Goal: Task Accomplishment & Management: Manage account settings

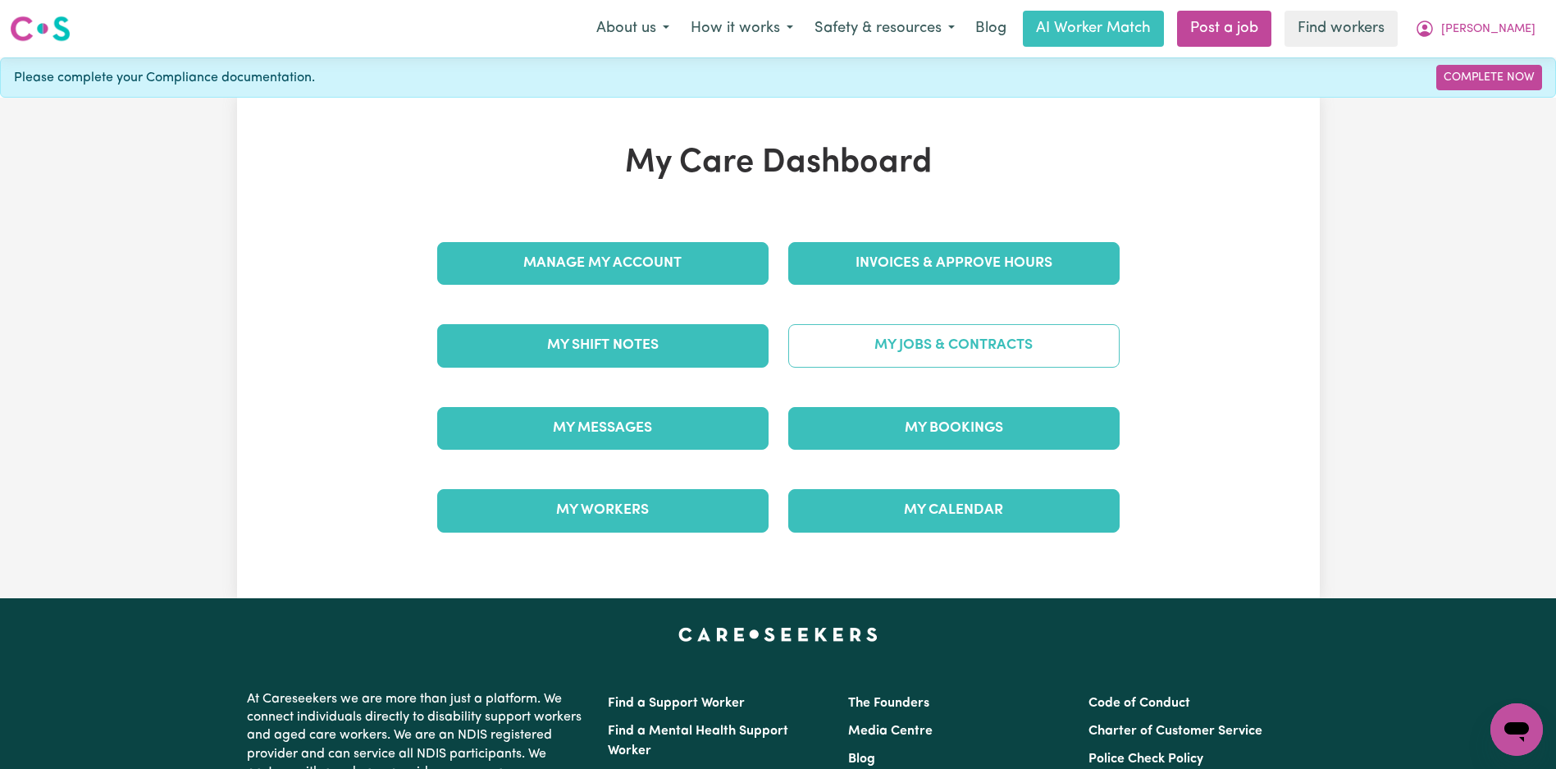
click at [938, 334] on link "My Jobs & Contracts" at bounding box center [953, 345] width 331 height 43
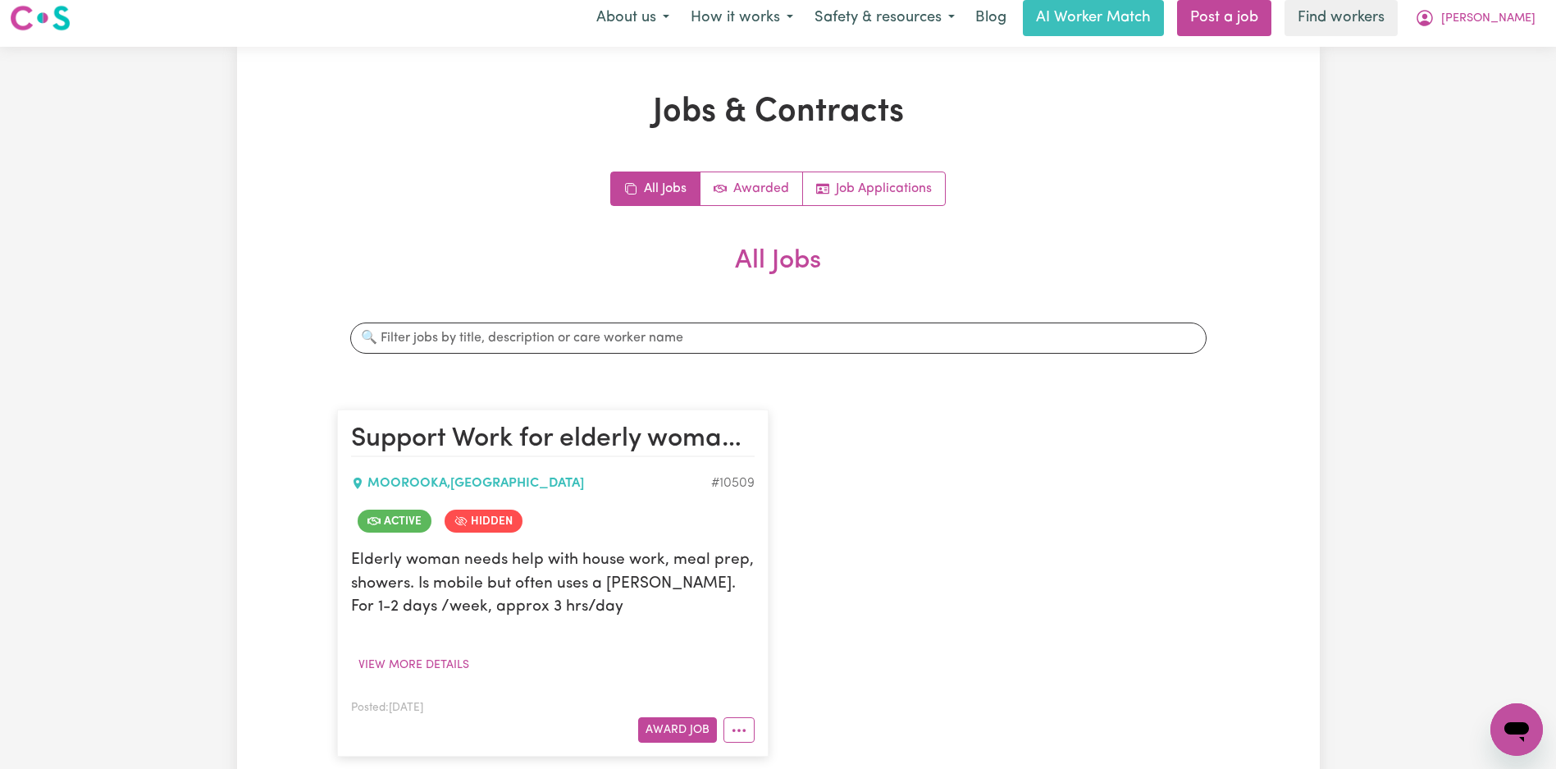
scroll to position [157, 0]
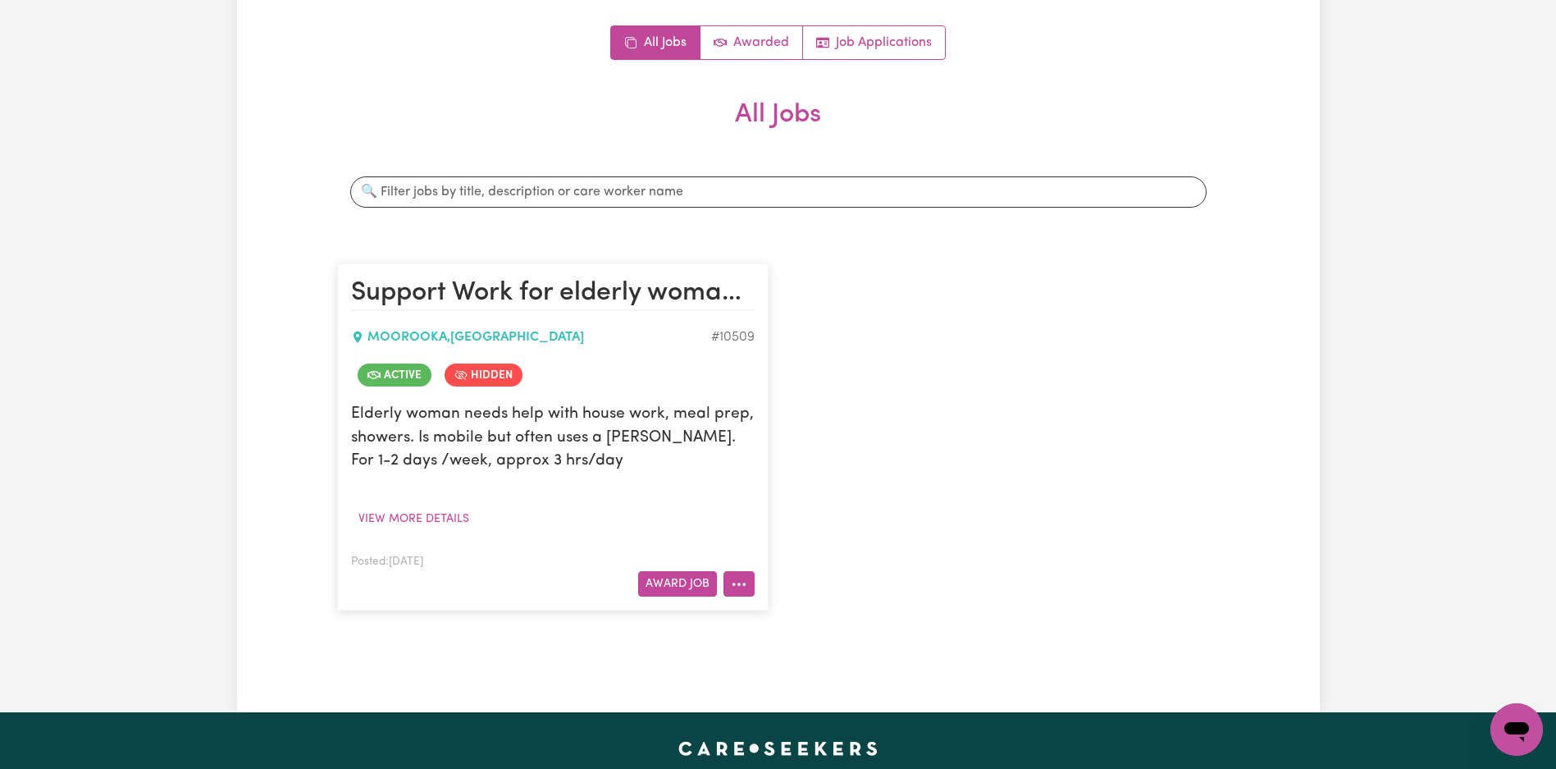
click at [734, 584] on circle "More options" at bounding box center [733, 583] width 3 height 3
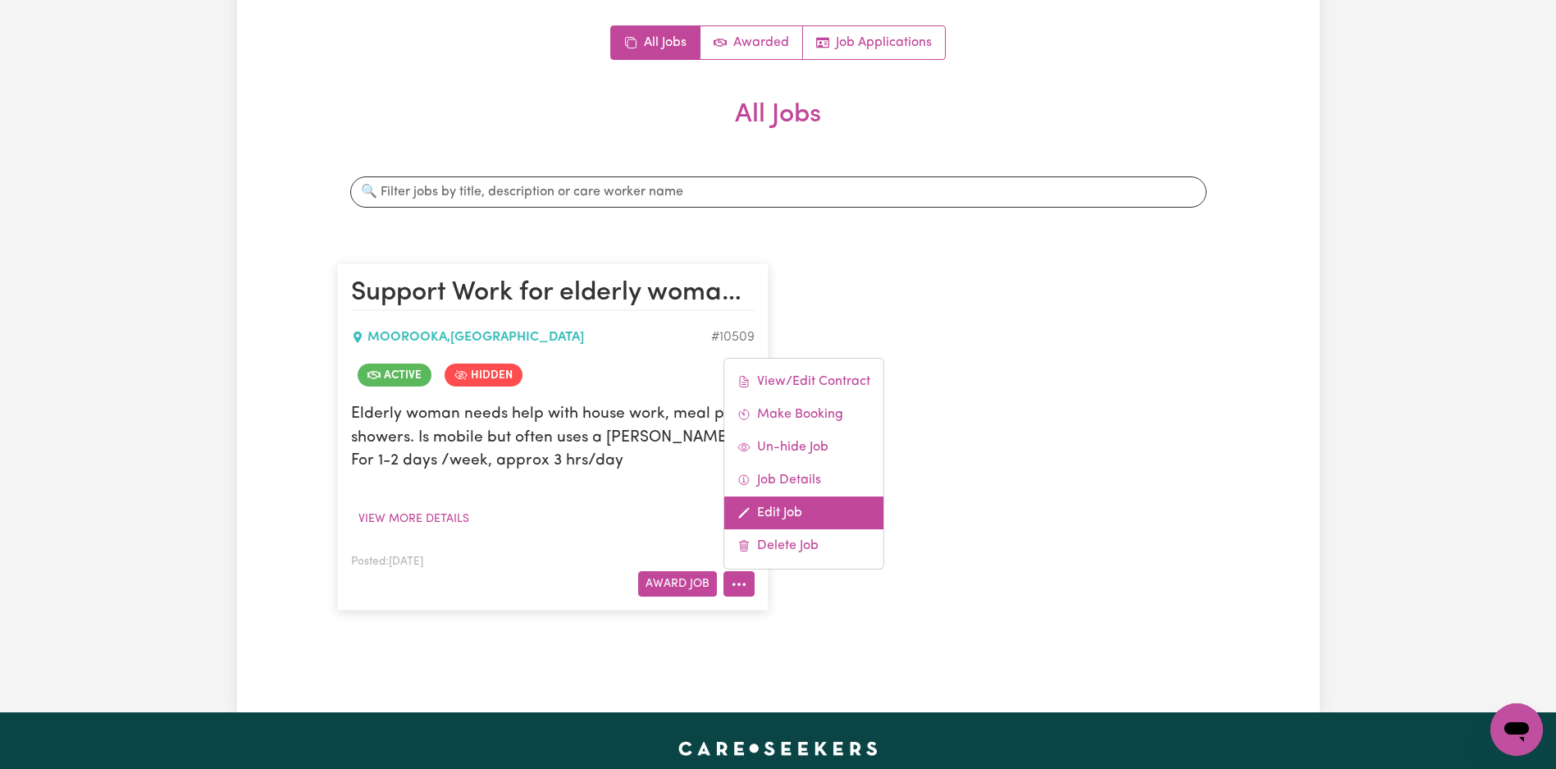
click at [827, 508] on link "Edit Job" at bounding box center [803, 512] width 159 height 33
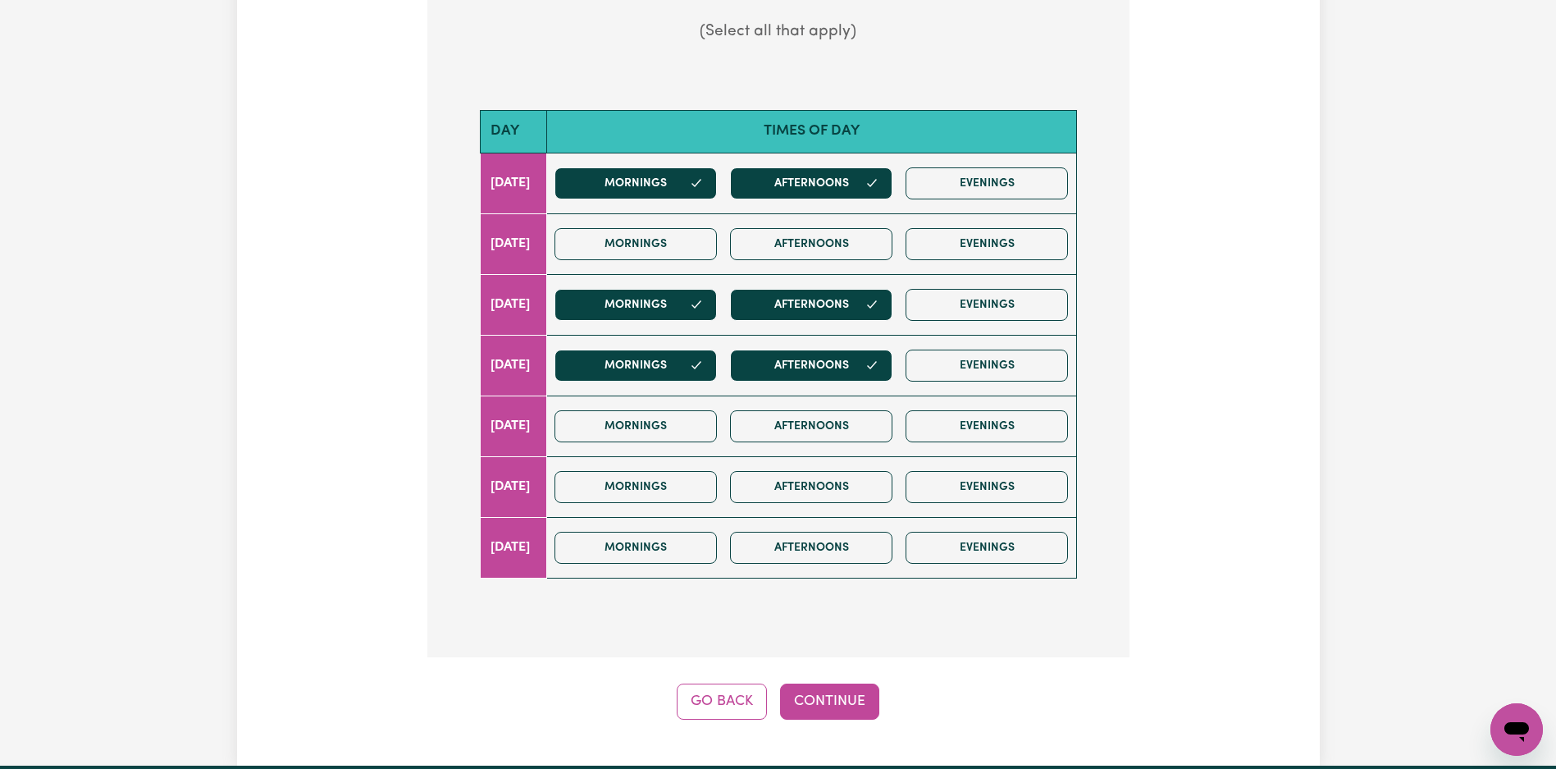
scroll to position [1107, 0]
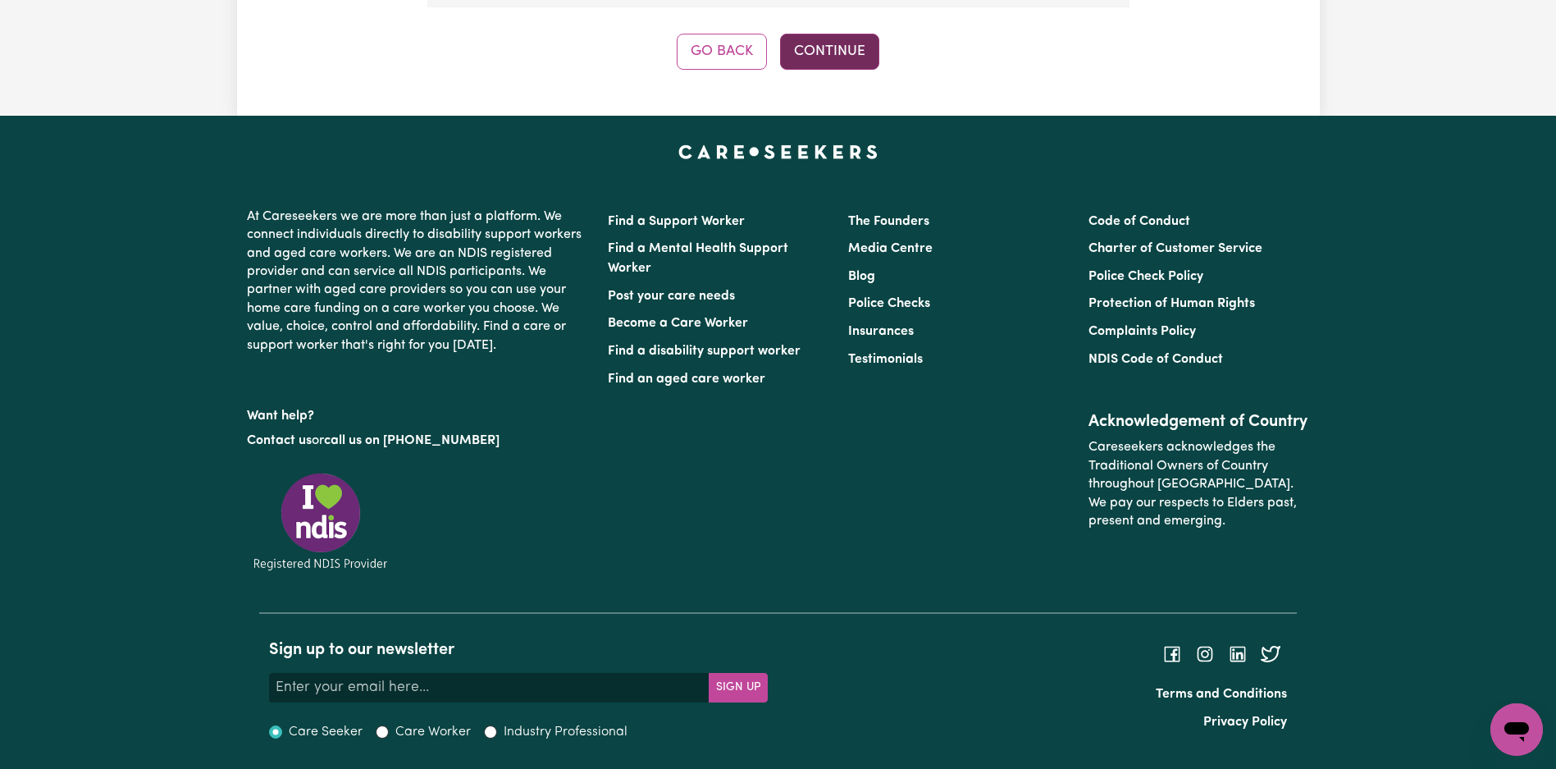
click at [847, 46] on button "Continue" at bounding box center [829, 52] width 99 height 36
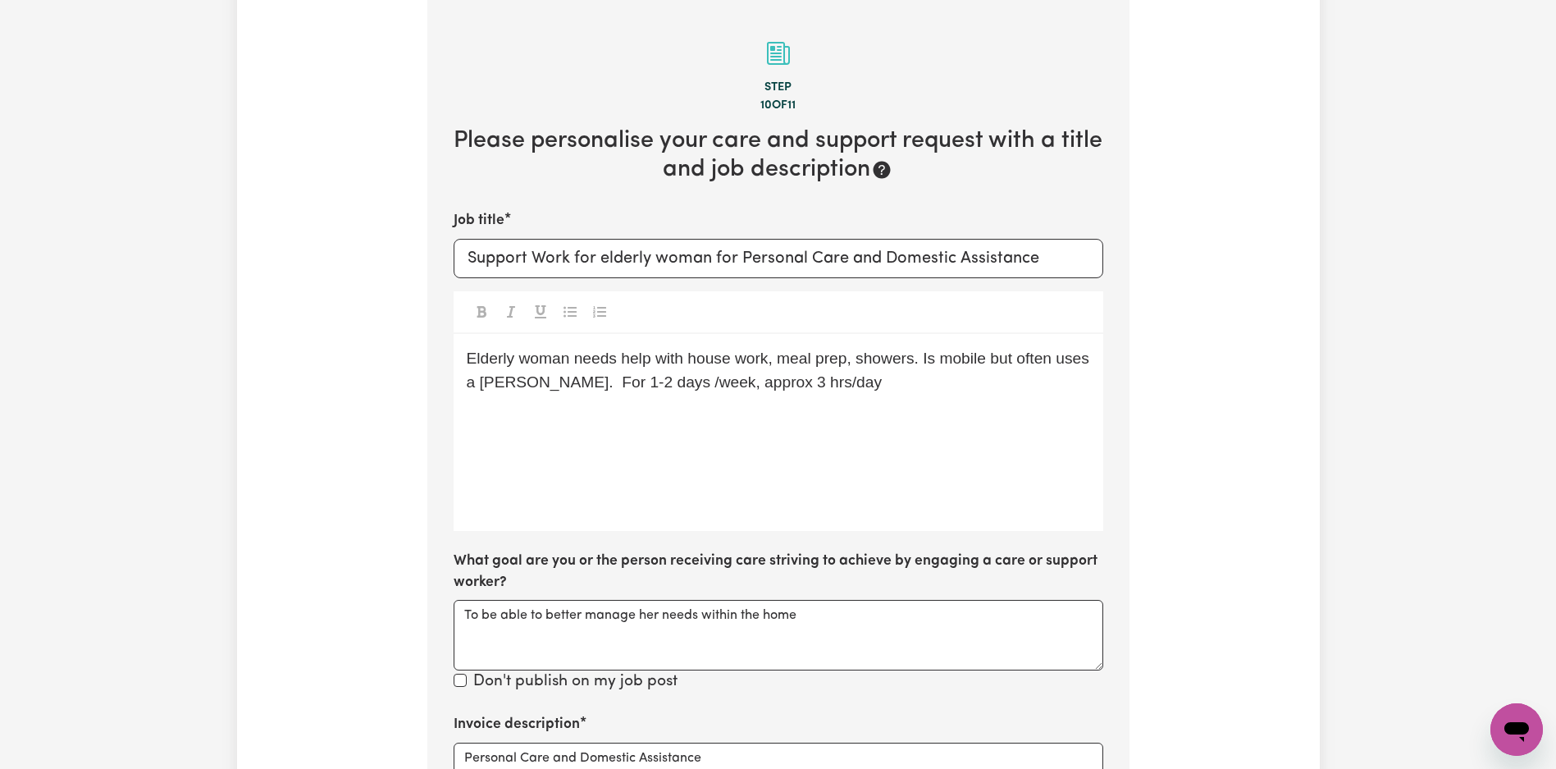
scroll to position [1036, 0]
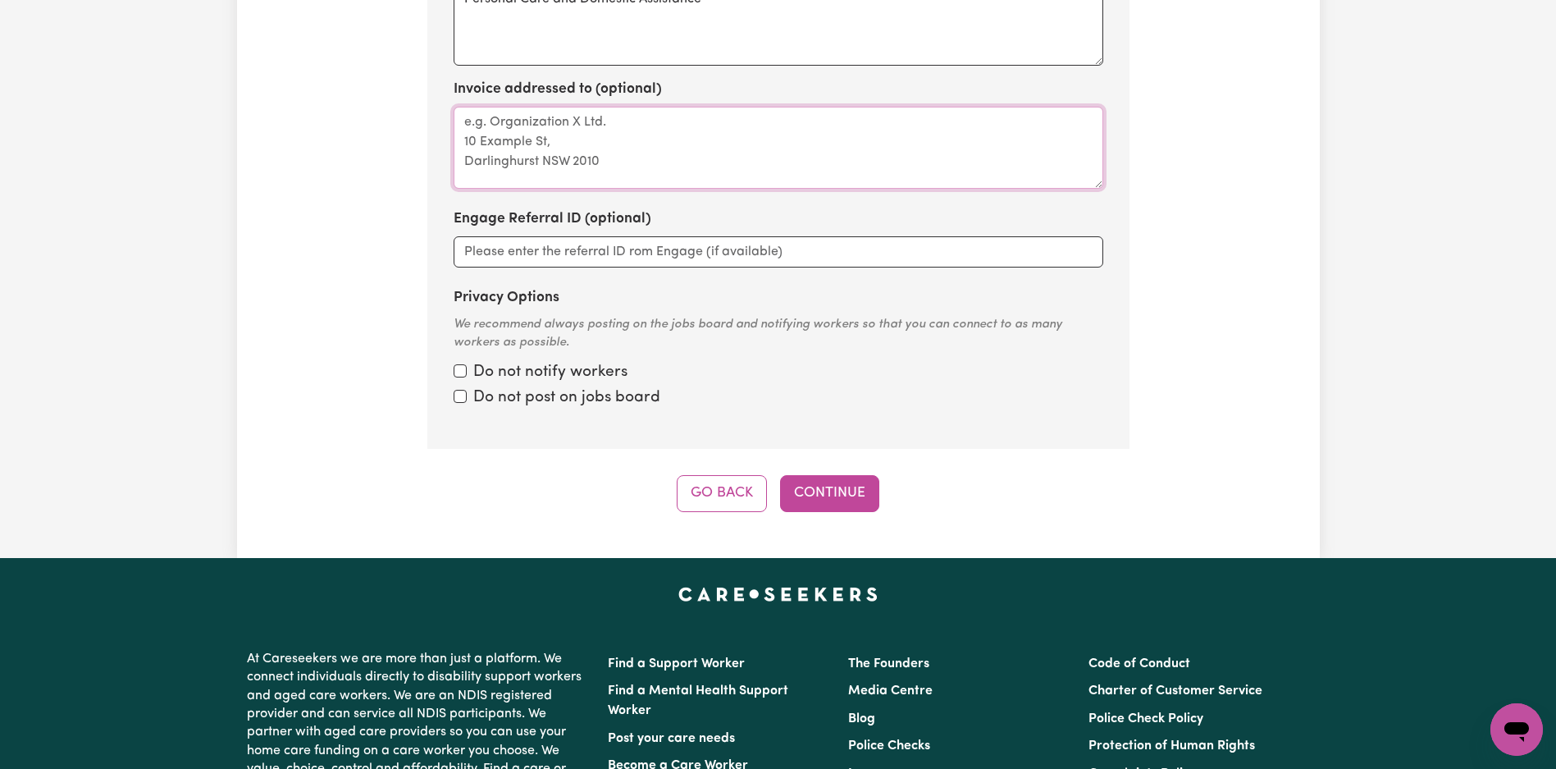
click at [676, 131] on textarea "Invoice addressed to (optional)" at bounding box center [779, 148] width 650 height 82
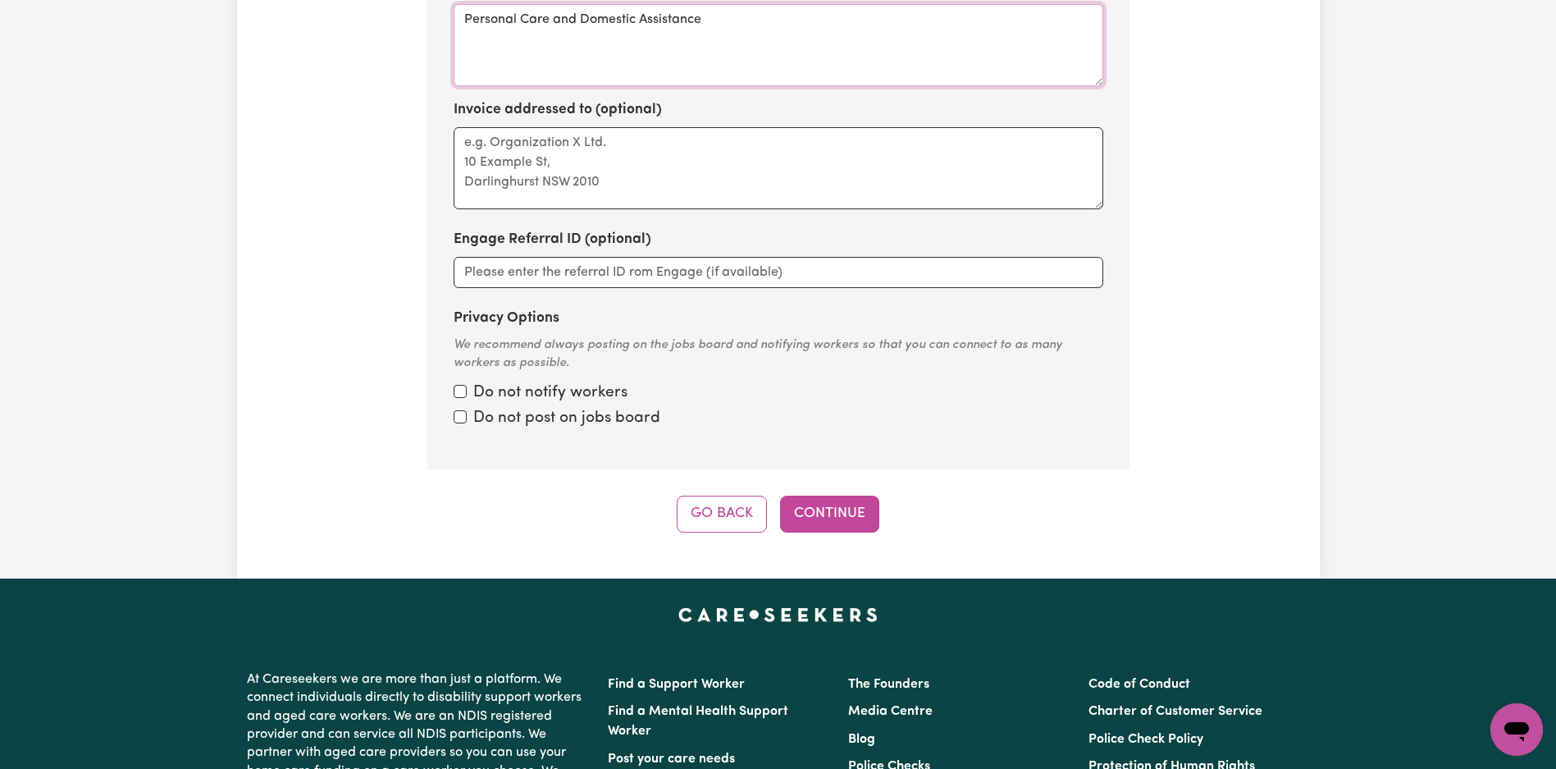
click at [722, 47] on textarea "Personal Care and Domestic Assistance" at bounding box center [779, 45] width 650 height 82
paste textarea "car"
type textarea "Personal care"
click at [844, 509] on button "Continue" at bounding box center [829, 513] width 99 height 36
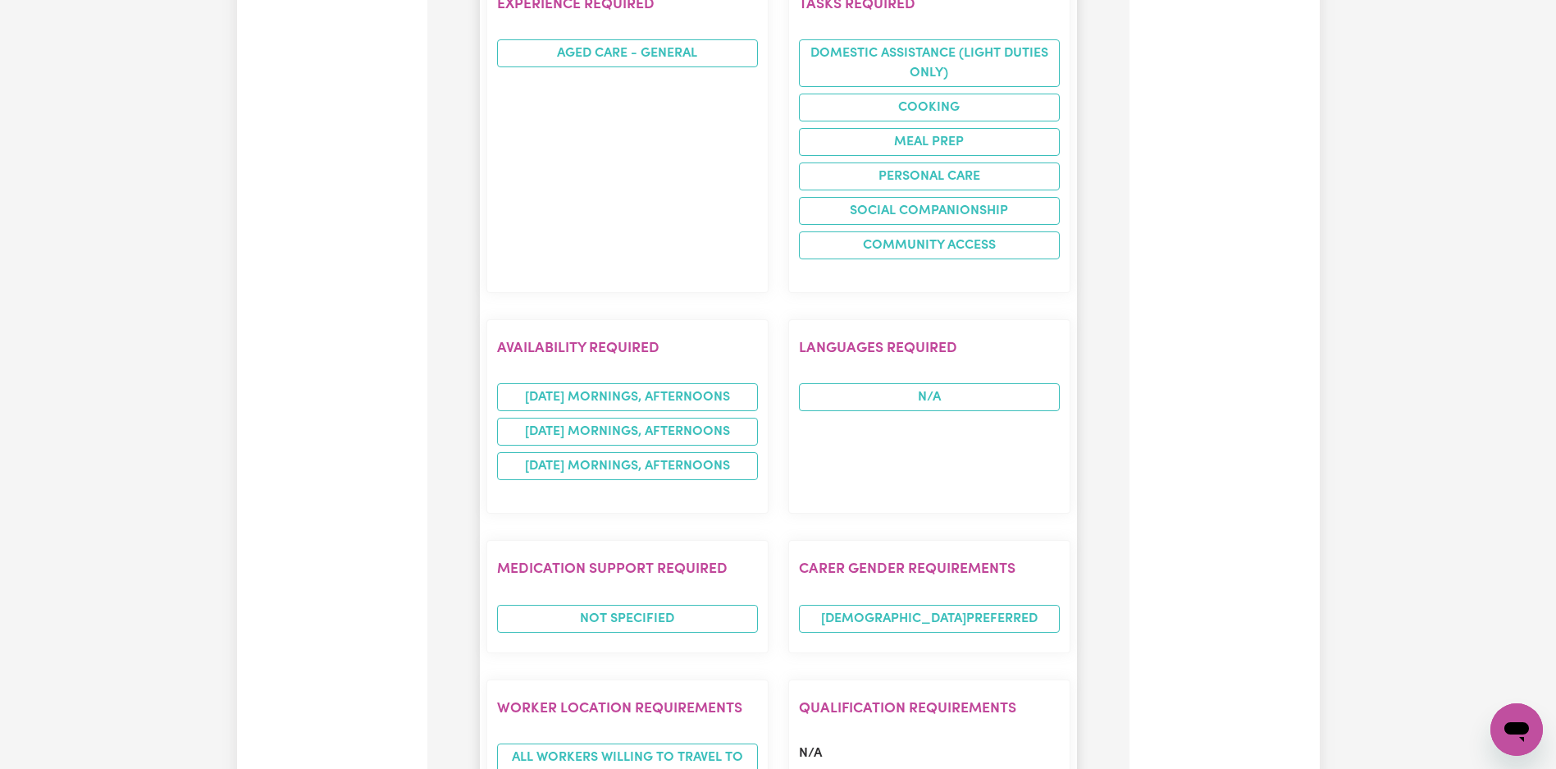
scroll to position [1600, 0]
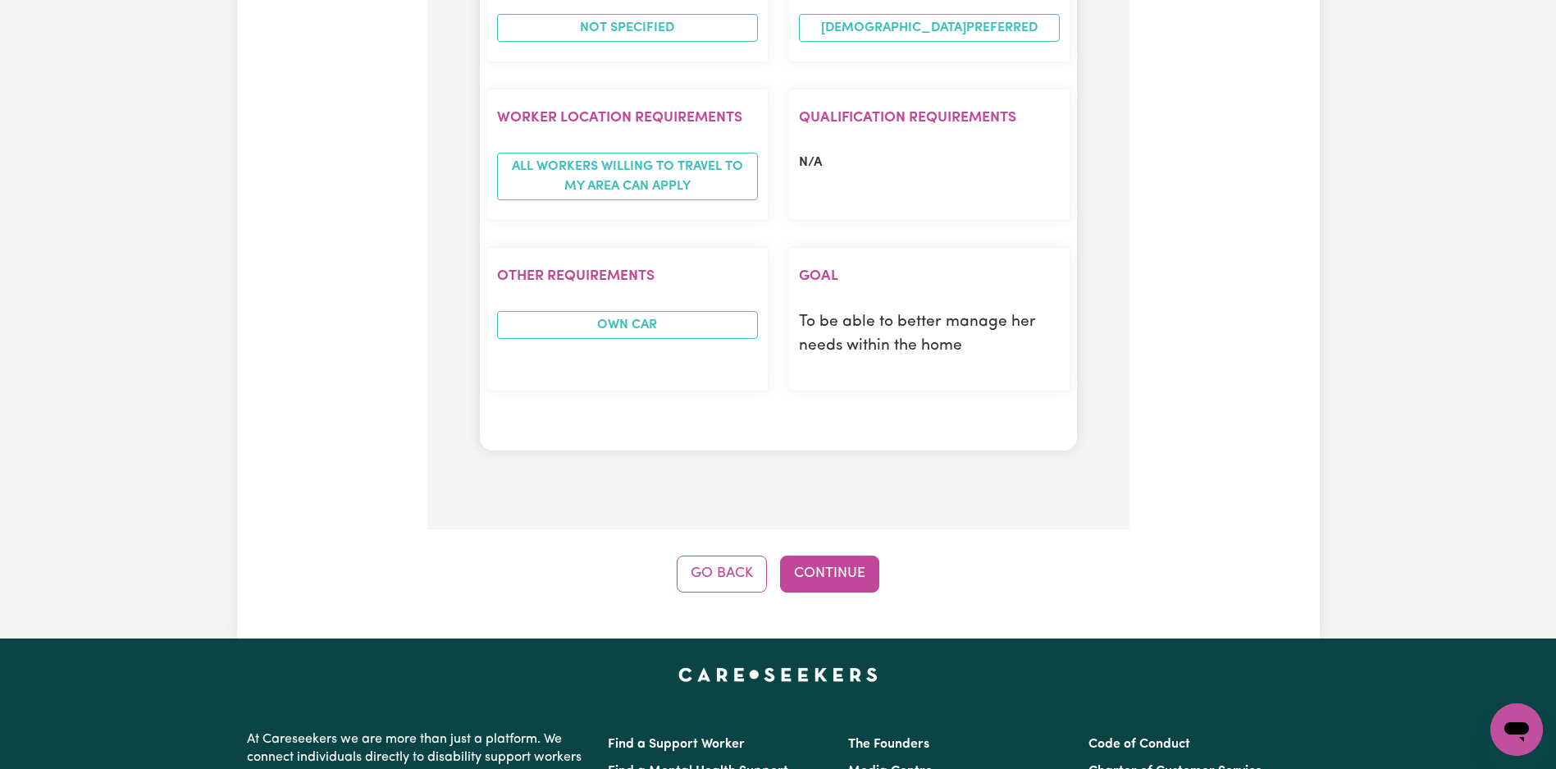
click at [847, 579] on button "Continue" at bounding box center [829, 573] width 99 height 36
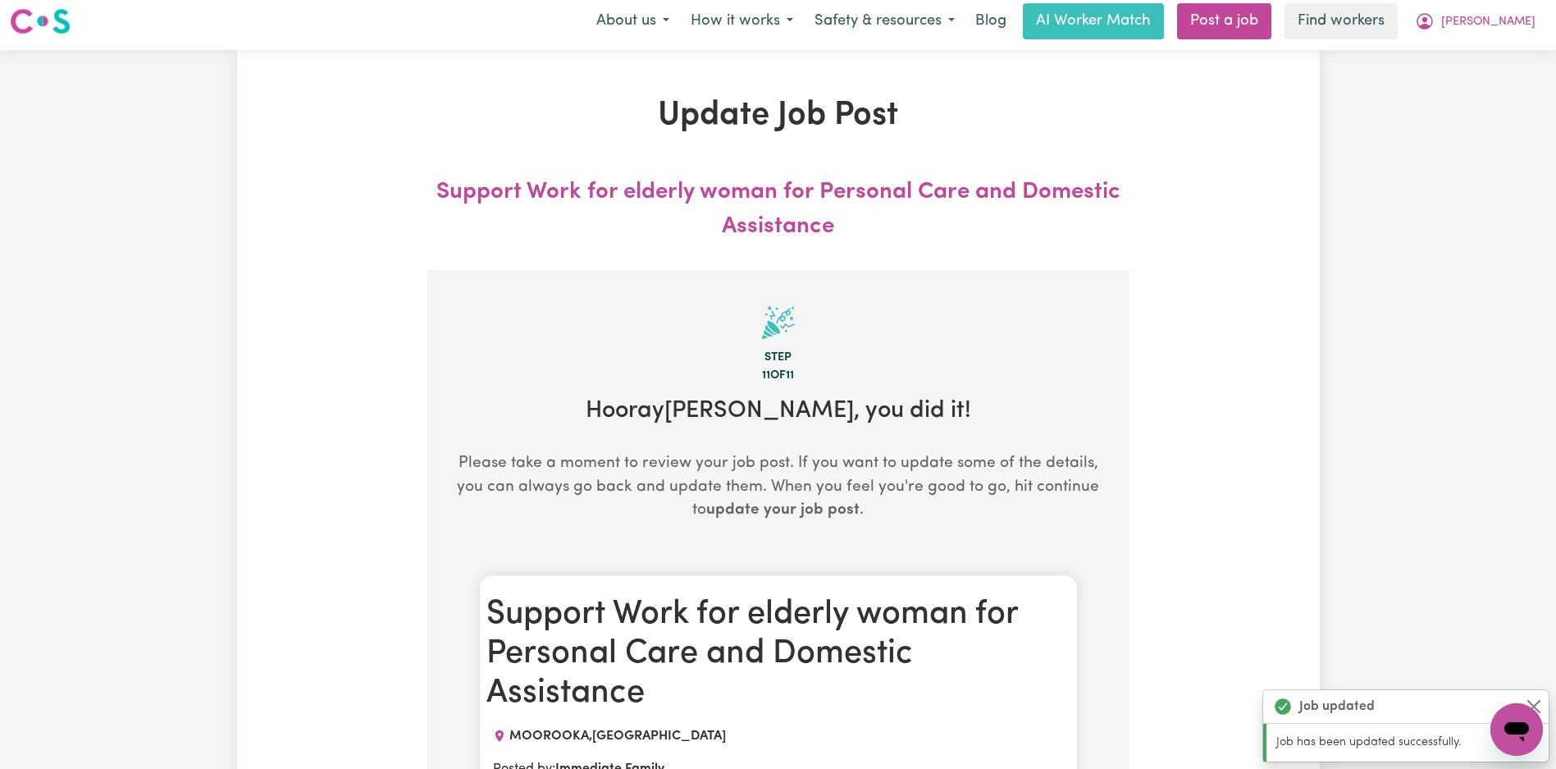
scroll to position [0, 0]
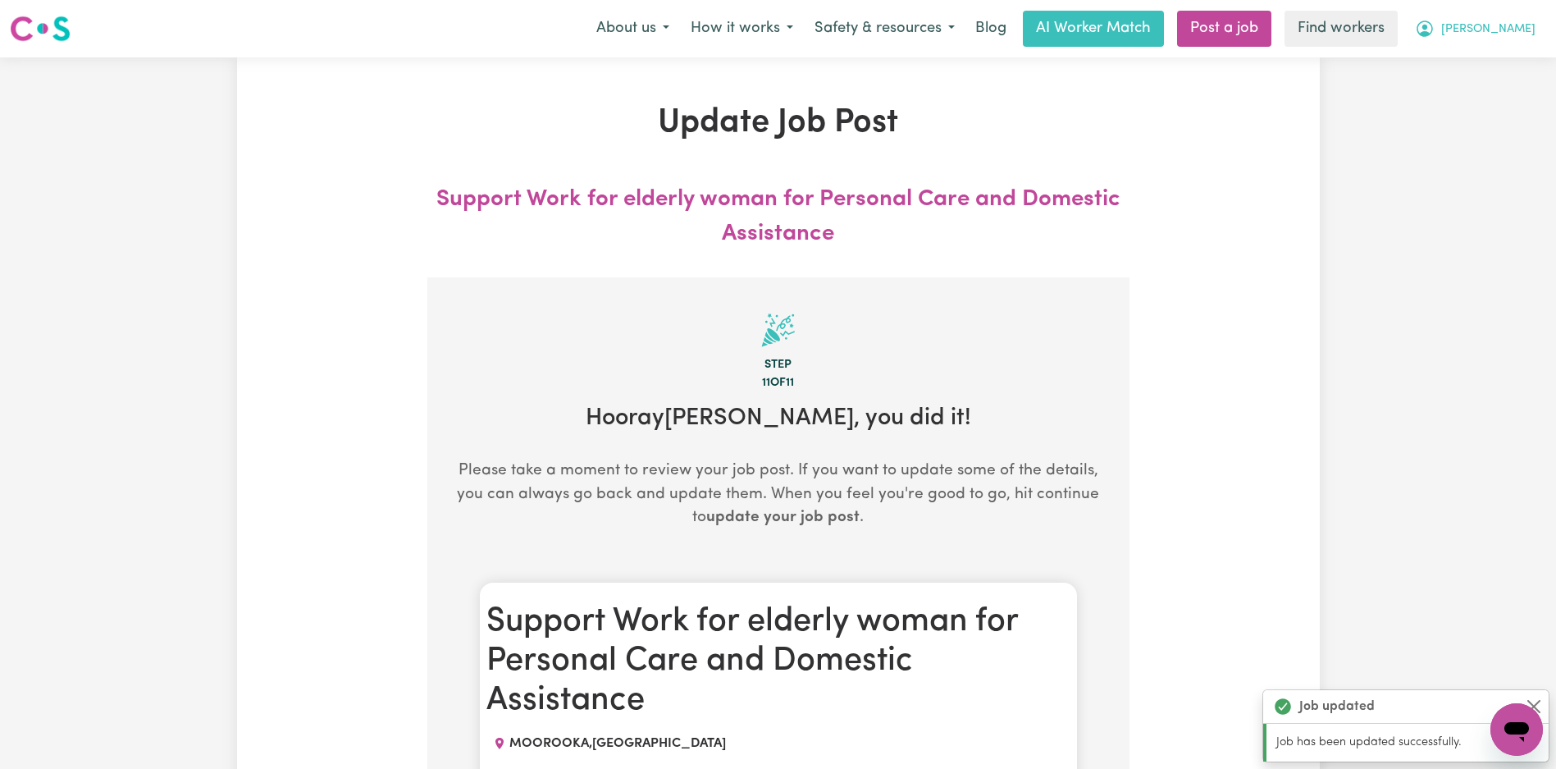
click at [1522, 13] on button "[PERSON_NAME]" at bounding box center [1475, 28] width 142 height 34
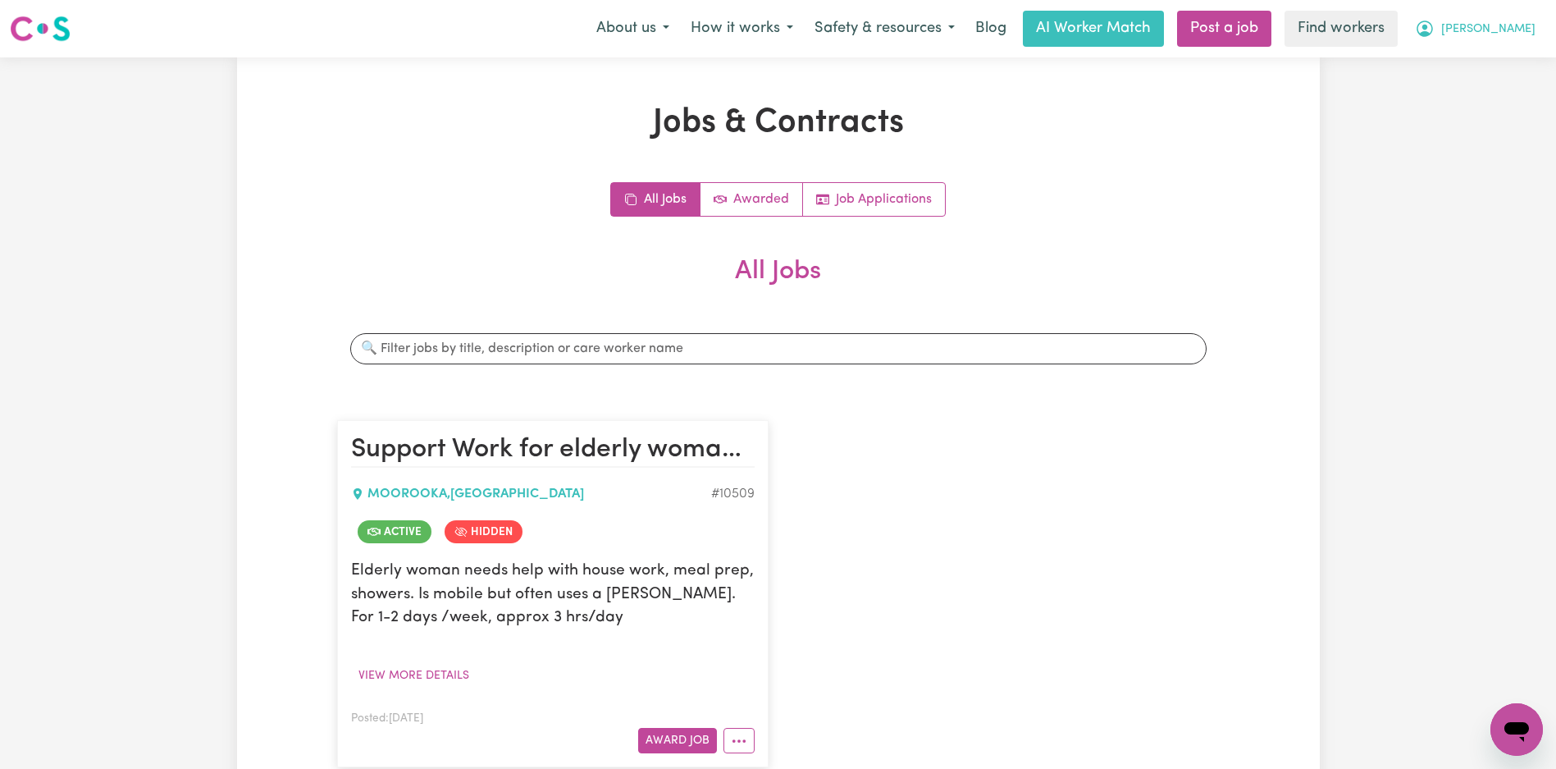
click at [1522, 25] on span "[PERSON_NAME]" at bounding box center [1488, 30] width 94 height 18
click at [661, 105] on h1 "Jobs & Contracts" at bounding box center [778, 122] width 883 height 39
click at [1541, 30] on button "[PERSON_NAME]" at bounding box center [1475, 28] width 142 height 34
click at [1473, 104] on link "Logout" at bounding box center [1481, 94] width 130 height 31
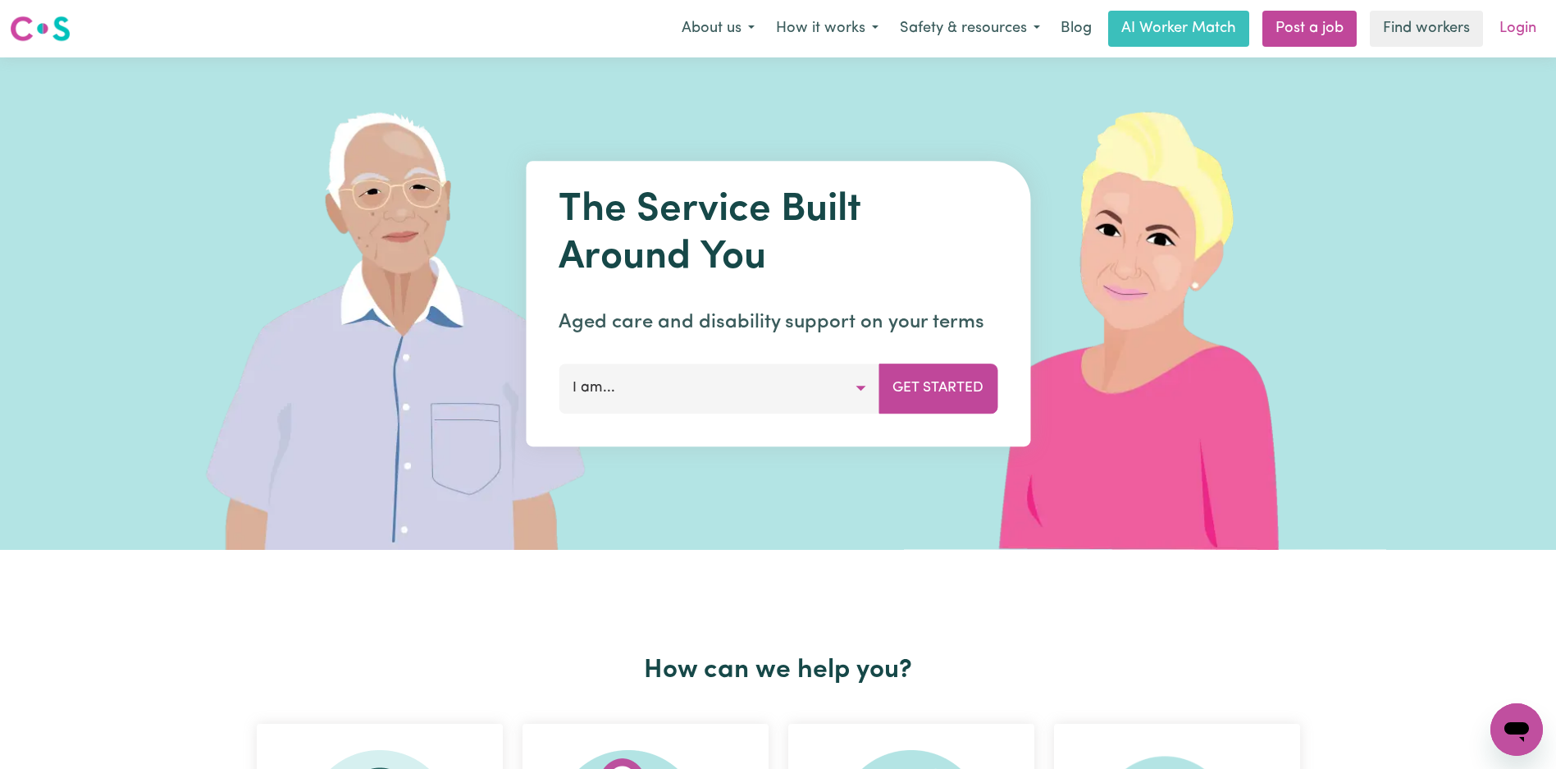
click at [1526, 30] on link "Login" at bounding box center [1518, 29] width 57 height 36
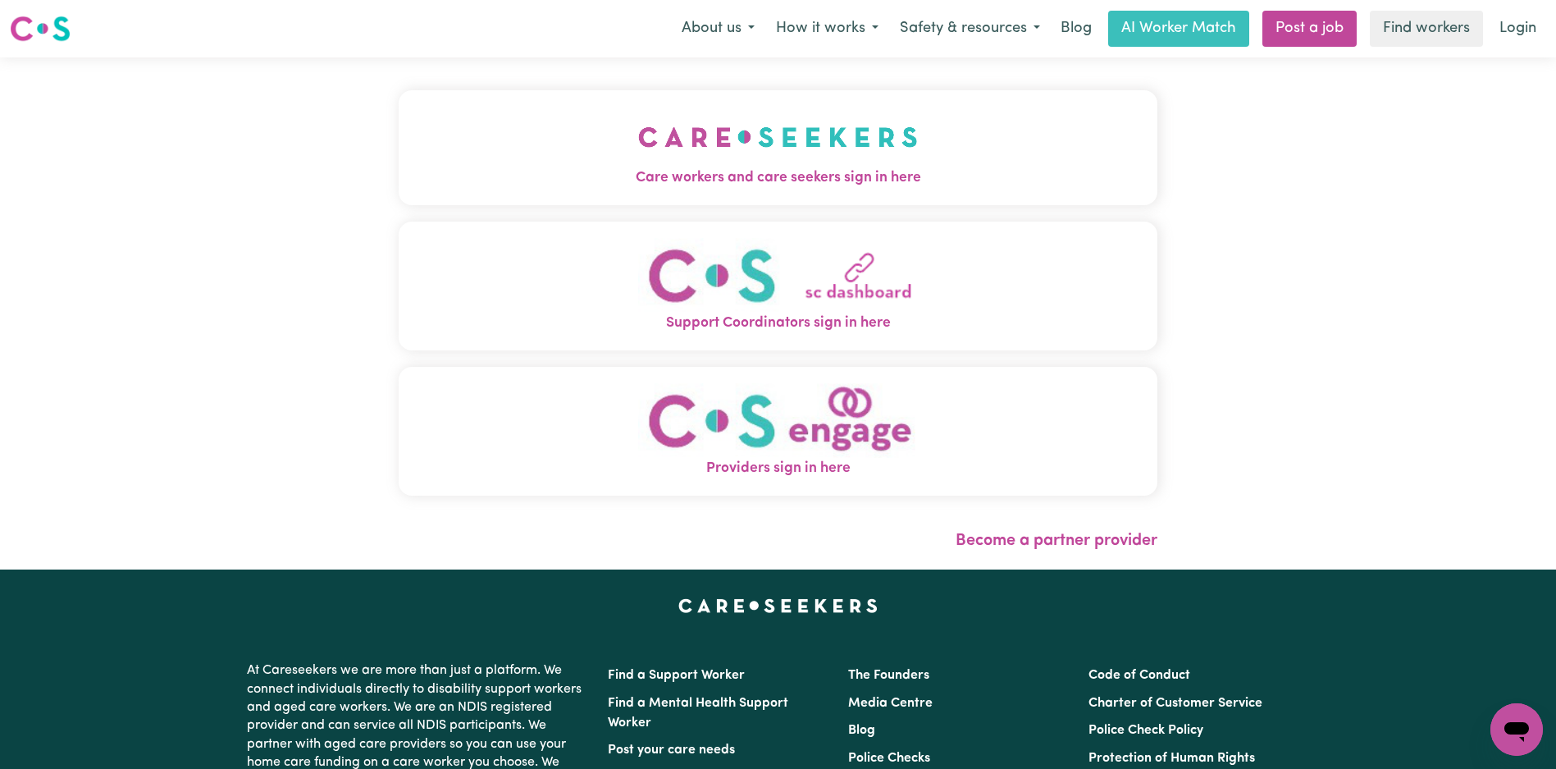
click at [399, 167] on span "Care workers and care seekers sign in here" at bounding box center [778, 177] width 759 height 21
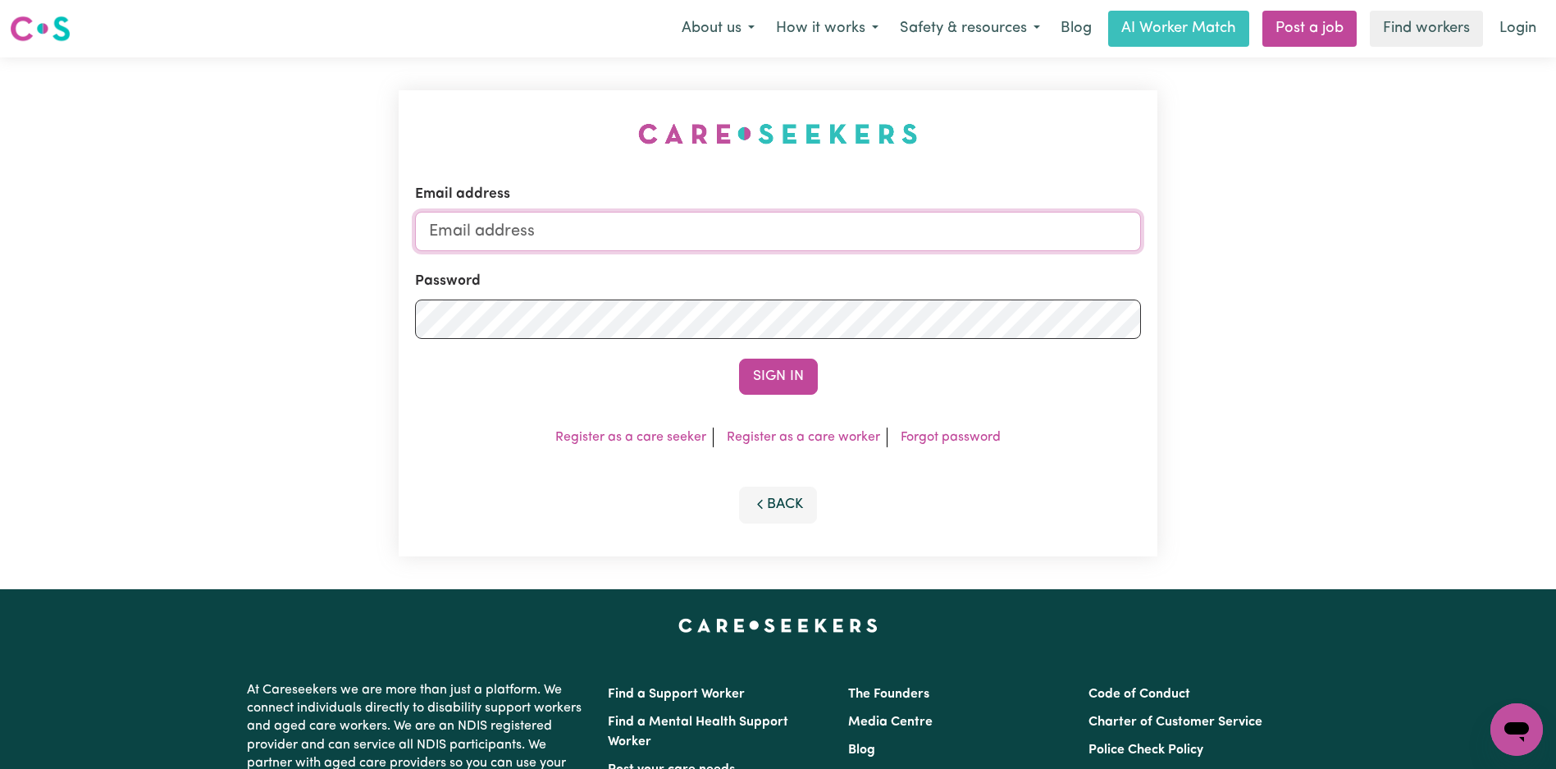
click at [799, 221] on input "Email address" at bounding box center [778, 231] width 726 height 39
type input "[EMAIL_ADDRESS][PERSON_NAME][DOMAIN_NAME]"
click at [768, 363] on button "Sign In" at bounding box center [778, 376] width 79 height 36
